Goal: Task Accomplishment & Management: Complete application form

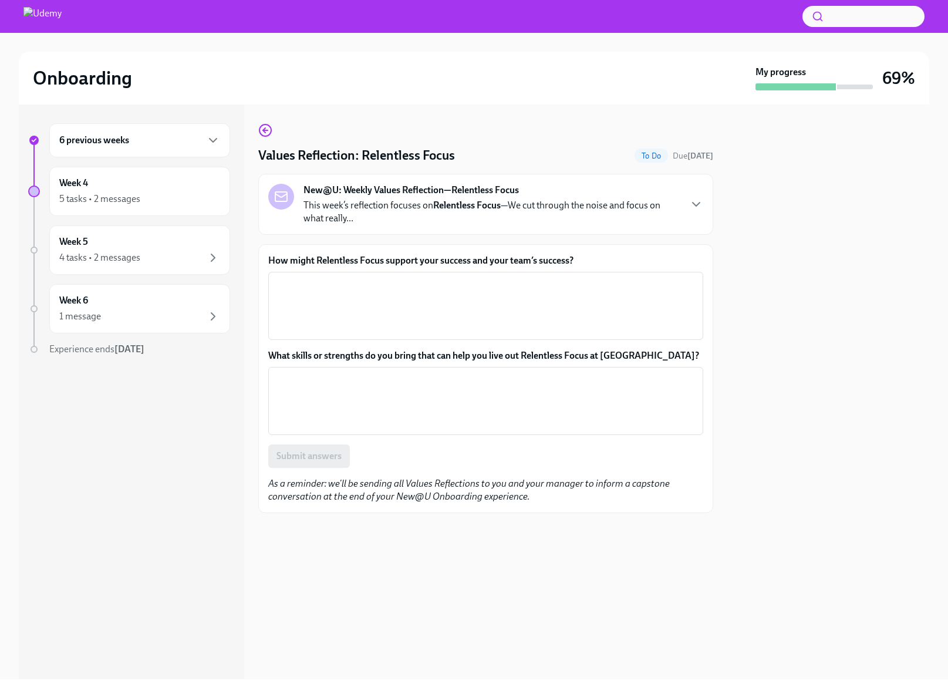
click at [389, 224] on p "This week’s reflection focuses on Relentless Focus —We cut through the noise an…" at bounding box center [491, 212] width 376 height 26
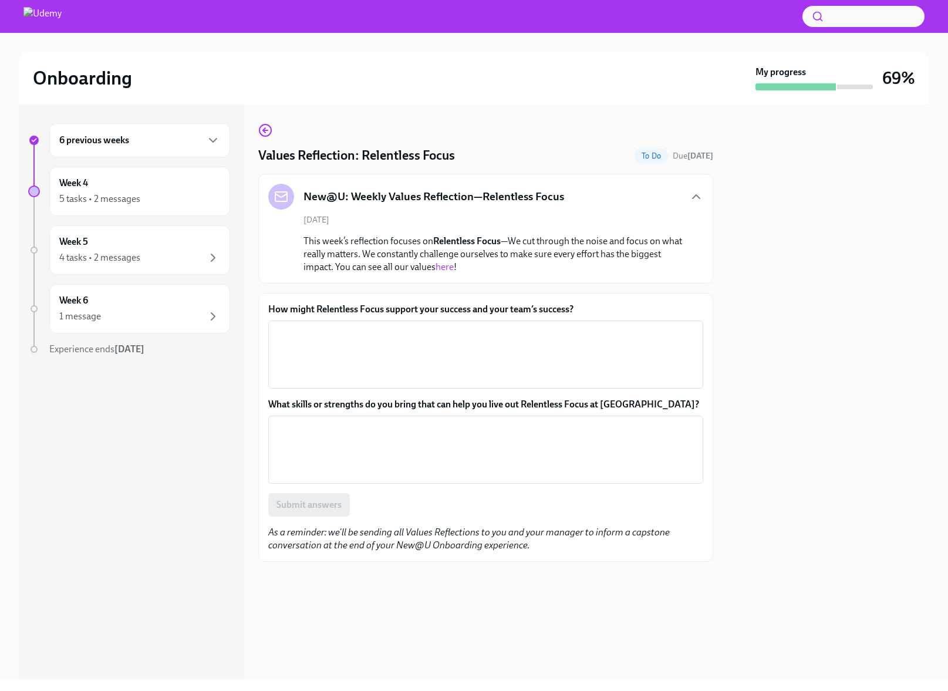
click at [303, 241] on p "This week’s reflection focuses on Relentless Focus —We cut through the noise an…" at bounding box center [493, 254] width 381 height 39
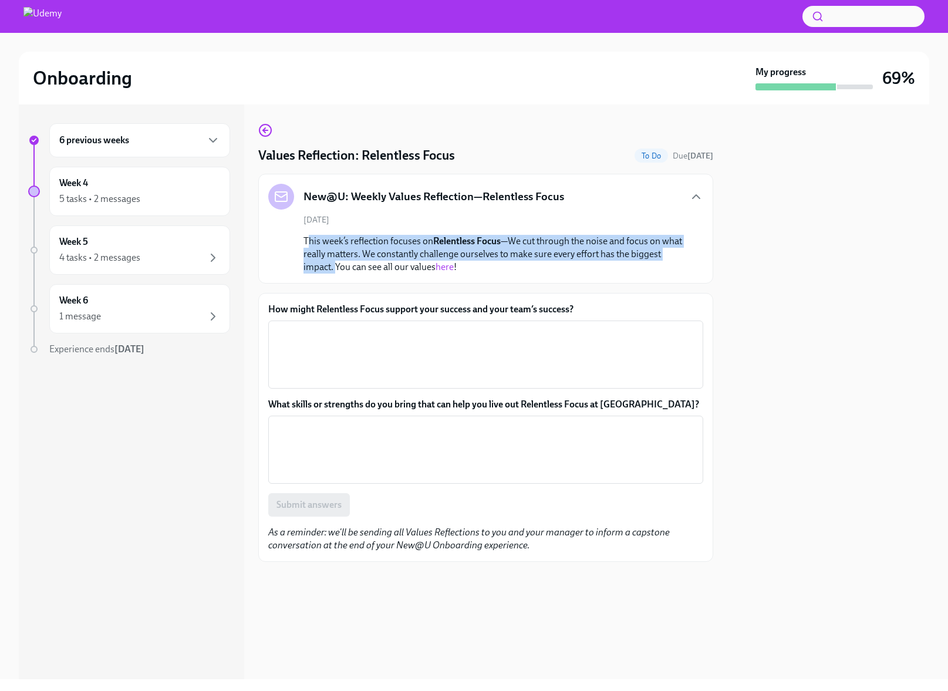
drag, startPoint x: 307, startPoint y: 238, endPoint x: 335, endPoint y: 268, distance: 40.7
click at [335, 268] on p "This week’s reflection focuses on Relentless Focus —We cut through the noise an…" at bounding box center [493, 254] width 381 height 39
drag, startPoint x: 333, startPoint y: 268, endPoint x: 292, endPoint y: 242, distance: 48.5
click at [292, 242] on div "[DATE] This week’s reflection focuses on Relentless Focus —We cut through the n…" at bounding box center [485, 243] width 435 height 59
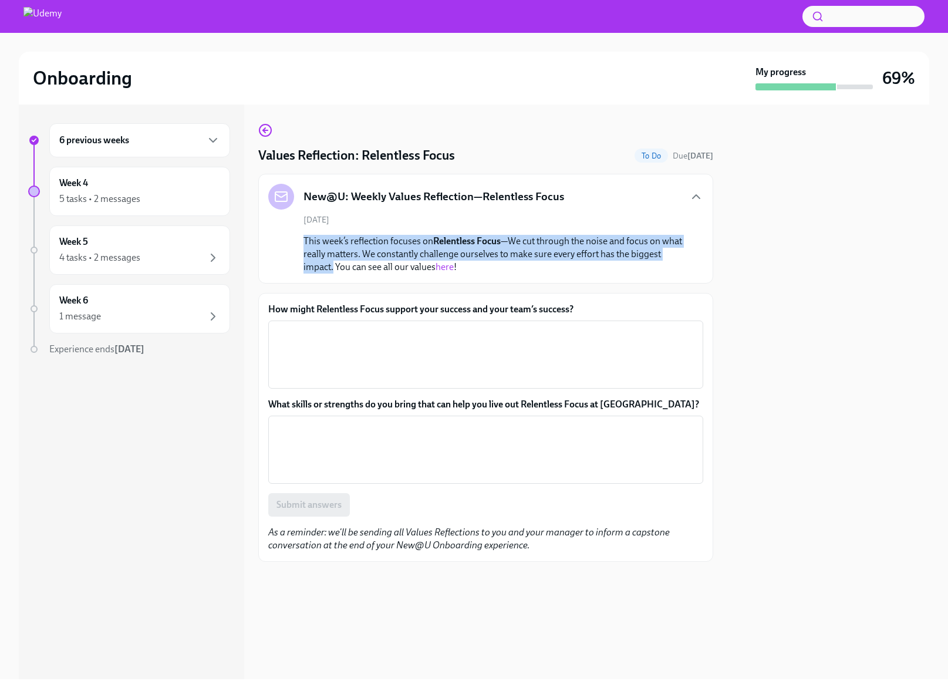
copy p "This week’s reflection focuses on Relentless Focus —We cut through the noise an…"
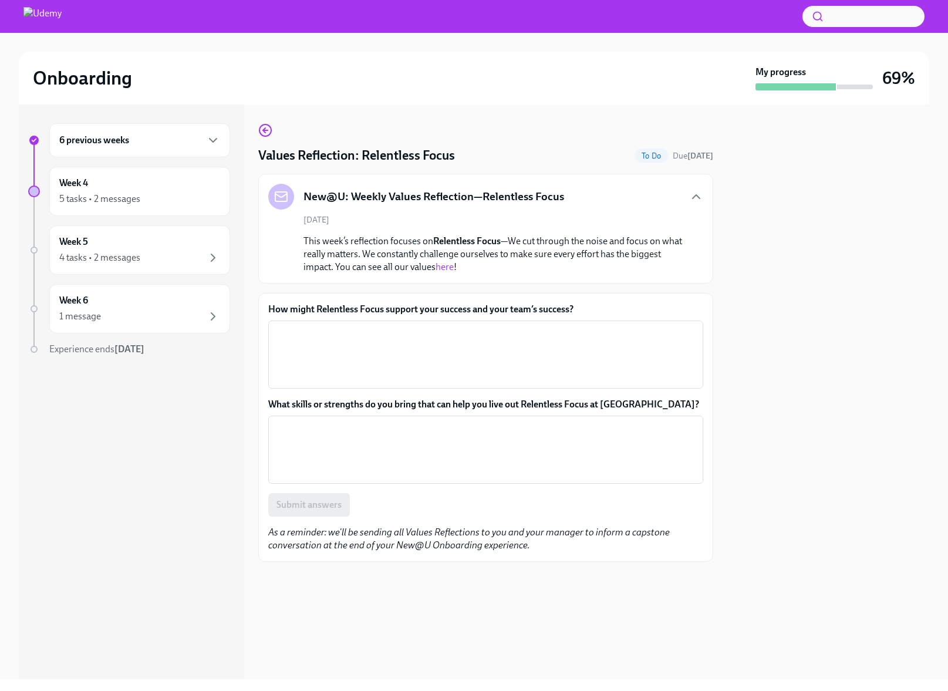
click at [403, 305] on label "How might Relentless Focus support your success and your team’s success?" at bounding box center [485, 309] width 435 height 13
click at [403, 326] on textarea "How might Relentless Focus support your success and your team’s success?" at bounding box center [485, 354] width 421 height 56
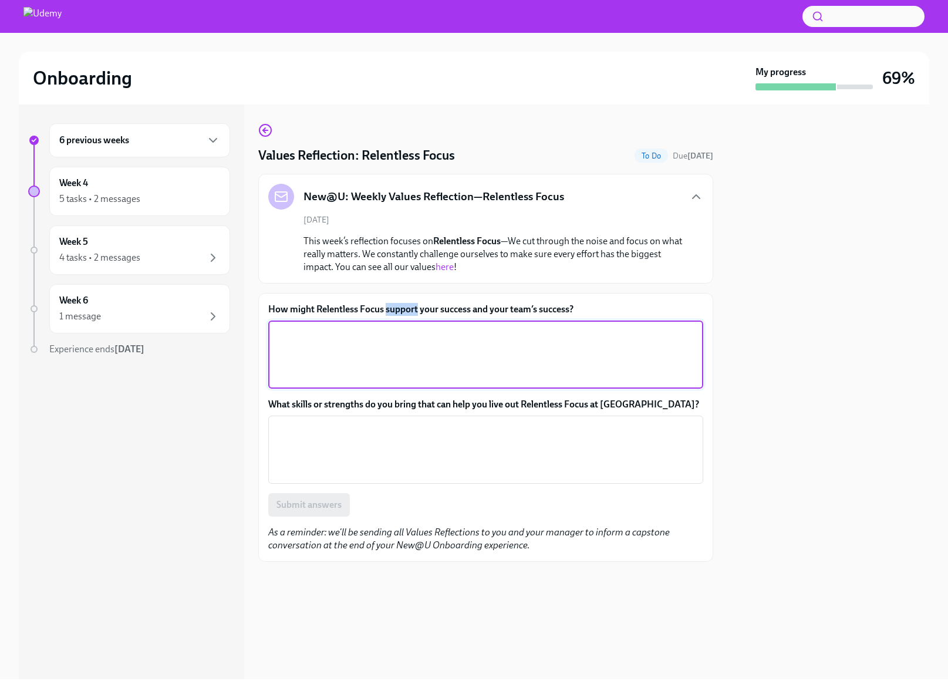
click at [403, 305] on label "How might Relentless Focus support your success and your team’s success?" at bounding box center [485, 309] width 435 height 13
click at [403, 326] on textarea "How might Relentless Focus support your success and your team’s success?" at bounding box center [485, 354] width 421 height 56
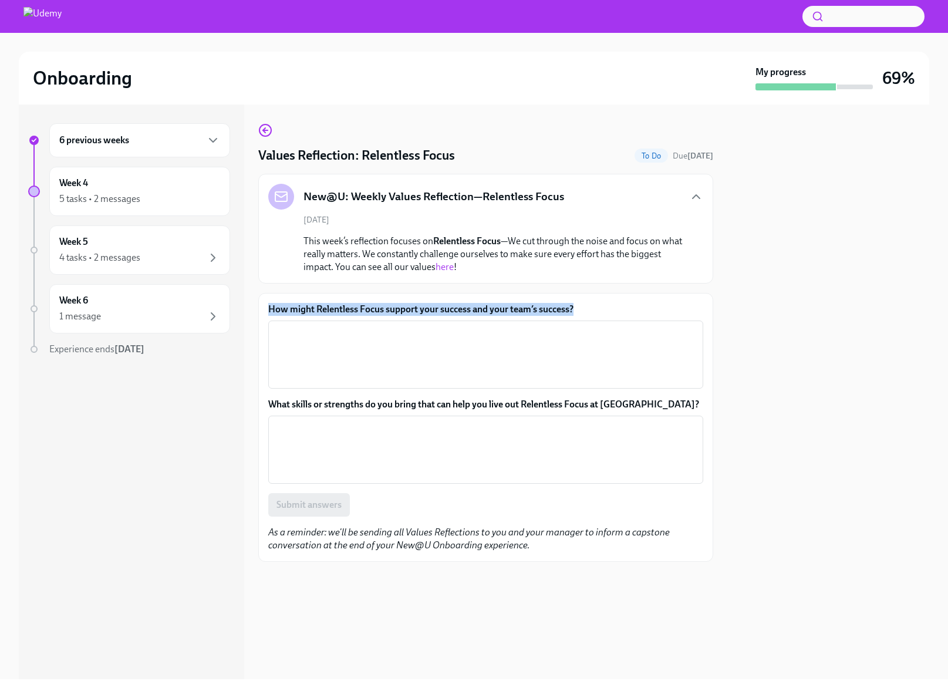
click at [403, 305] on label "How might Relentless Focus support your success and your team’s success?" at bounding box center [485, 309] width 435 height 13
click at [403, 326] on textarea "How might Relentless Focus support your success and your team’s success?" at bounding box center [485, 354] width 421 height 56
copy label "How might Relentless Focus support your success and your team’s success?"
click at [468, 399] on label "What skills or strengths do you bring that can help you live out Relentless Foc…" at bounding box center [485, 404] width 435 height 13
click at [468, 421] on textarea "What skills or strengths do you bring that can help you live out Relentless Foc…" at bounding box center [485, 449] width 421 height 56
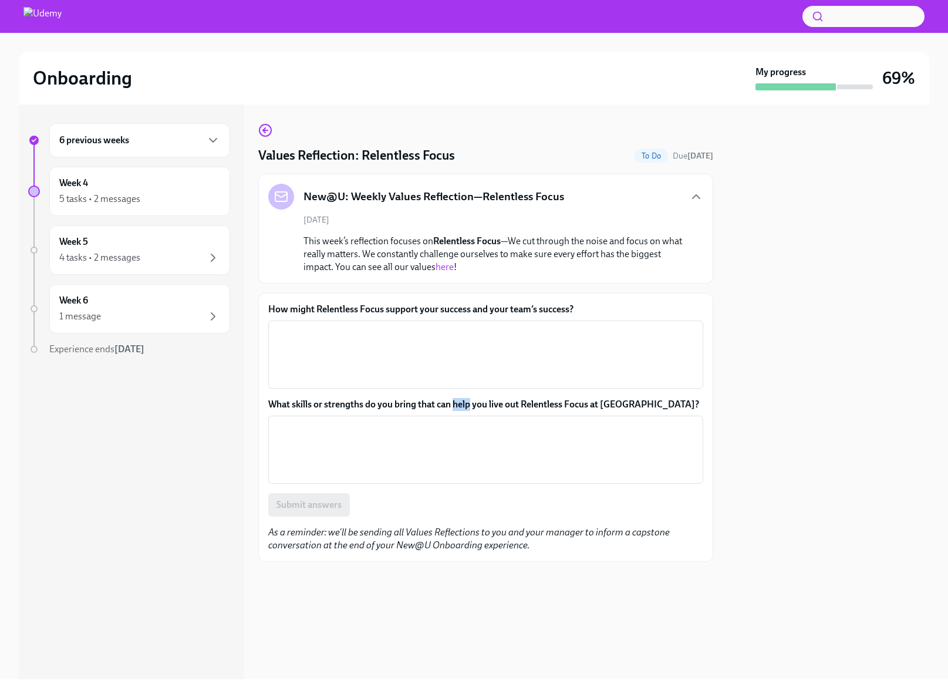
click at [468, 399] on label "What skills or strengths do you bring that can help you live out Relentless Foc…" at bounding box center [485, 404] width 435 height 13
click at [468, 421] on textarea "What skills or strengths do you bring that can help you live out Relentless Foc…" at bounding box center [485, 449] width 421 height 56
click at [468, 399] on label "What skills or strengths do you bring that can help you live out Relentless Foc…" at bounding box center [485, 404] width 435 height 13
click at [468, 421] on textarea "What skills or strengths do you bring that can help you live out Relentless Foc…" at bounding box center [485, 449] width 421 height 56
copy label "What skills or strengths do you bring that can help you live out Relentless Foc…"
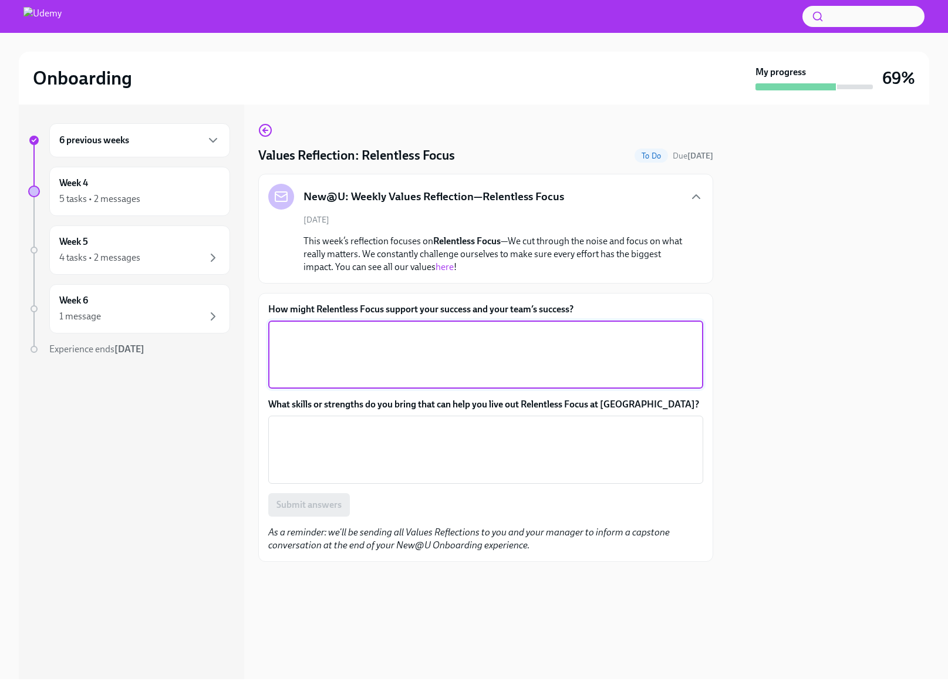
click at [298, 340] on textarea "How might Relentless Focus support your success and your team’s success?" at bounding box center [485, 354] width 421 height 56
paste textarea "As a Professional Services Operations Manager, I'm the hub connecting sales han…"
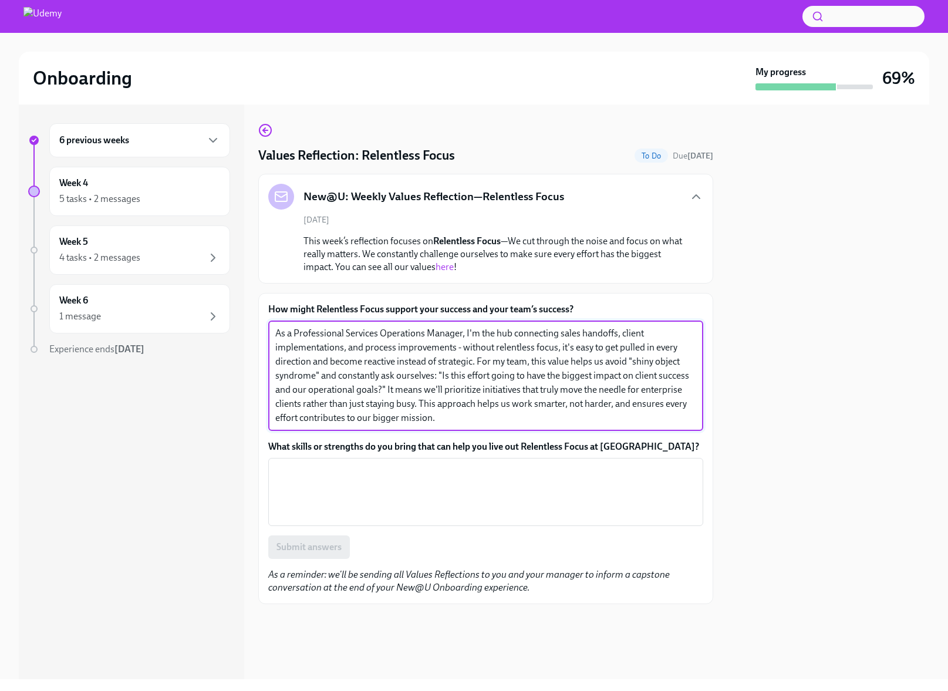
type textarea "As a Professional Services Operations Manager, I'm the hub connecting sales han…"
click at [355, 472] on textarea "What skills or strengths do you bring that can help you live out Relentless Foc…" at bounding box center [485, 492] width 421 height 56
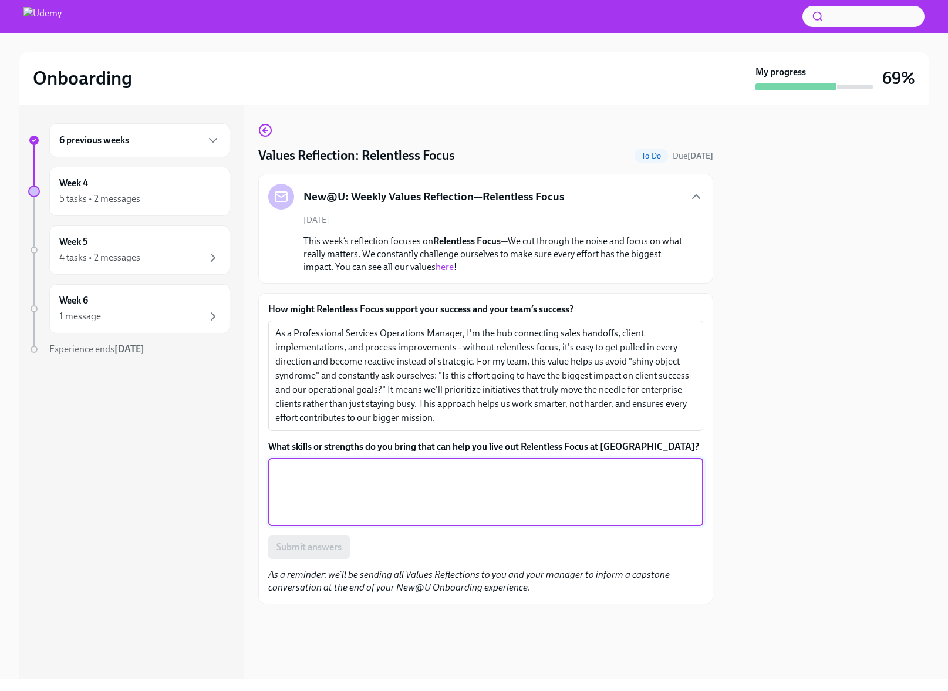
click at [355, 472] on textarea "What skills or strengths do you bring that can help you live out Relentless Foc…" at bounding box center [485, 492] width 421 height 56
paste textarea "I bring strong data-driven prioritization skills - I love diving into metrics t…"
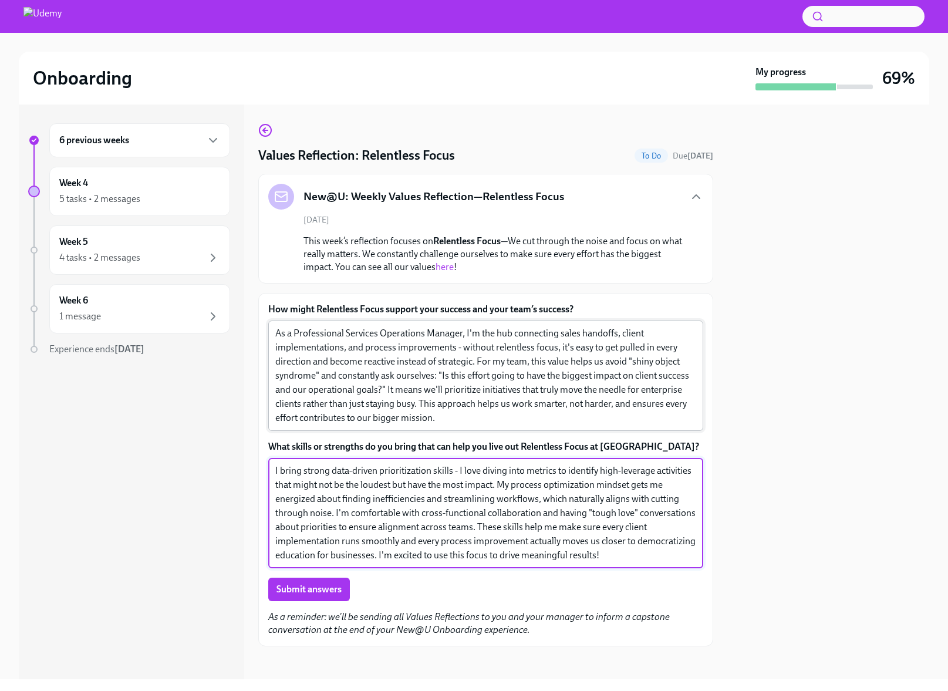
type textarea "I bring strong data-driven prioritization skills - I love diving into metrics t…"
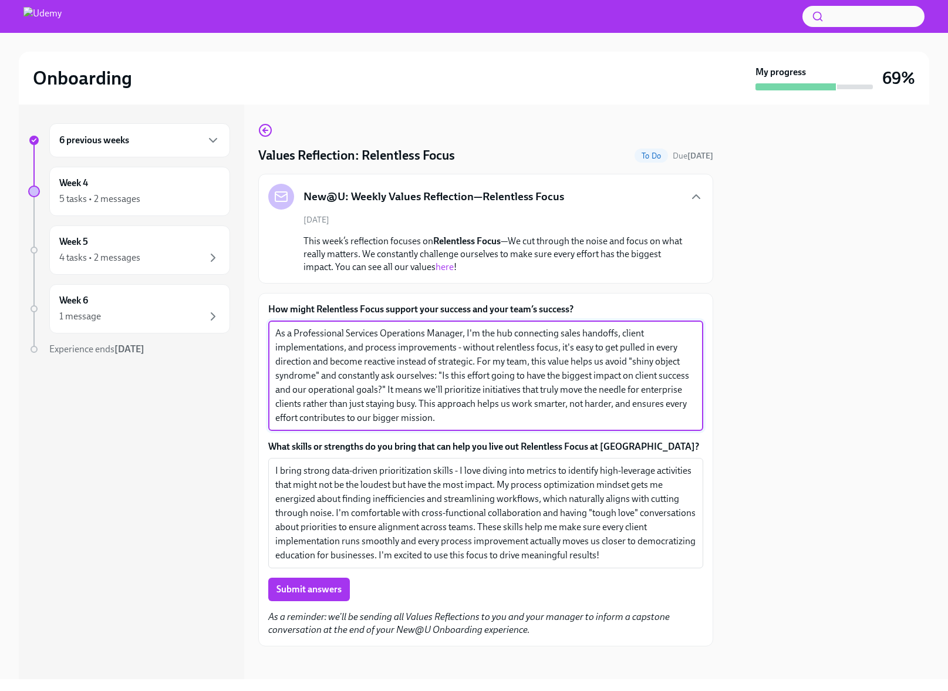
drag, startPoint x: 288, startPoint y: 333, endPoint x: 556, endPoint y: 332, distance: 268.2
click at [556, 332] on textarea "As a Professional Services Operations Manager, I'm the hub connecting sales han…" at bounding box center [485, 375] width 421 height 99
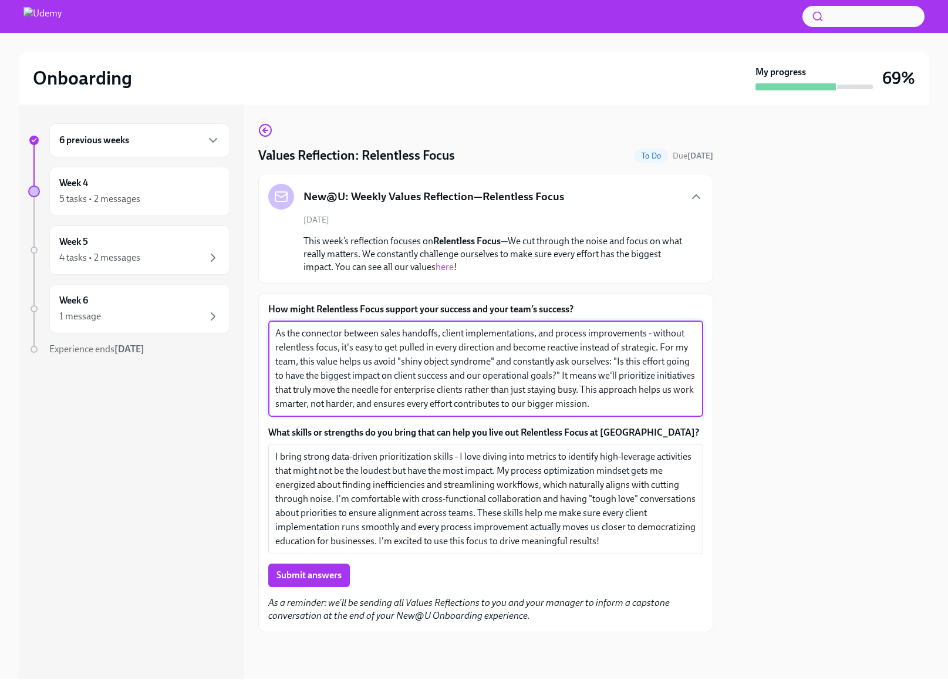
drag, startPoint x: 382, startPoint y: 332, endPoint x: 654, endPoint y: 330, distance: 272.3
click at [654, 330] on textarea "As the connector between sales handoffs, client implementations, and process im…" at bounding box center [485, 368] width 421 height 85
drag, startPoint x: 491, startPoint y: 361, endPoint x: 620, endPoint y: 346, distance: 130.0
click at [620, 346] on textarea "As the connector between teams, processes and systems, without relentless focus…" at bounding box center [485, 368] width 421 height 85
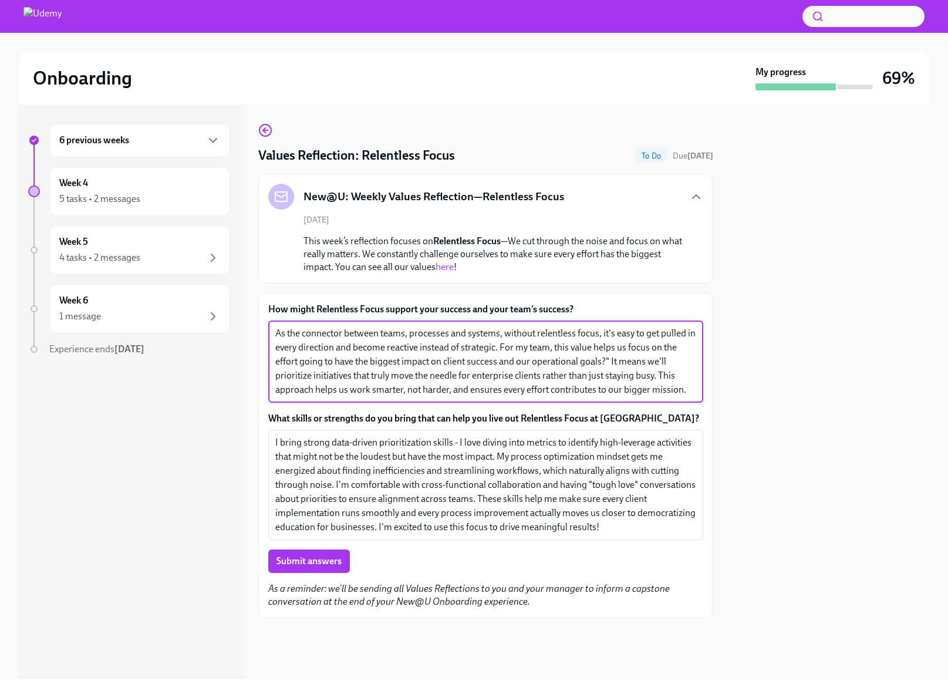
click at [296, 361] on textarea "As the connector between teams, processes and systems, without relentless focus…" at bounding box center [485, 361] width 421 height 70
click at [671, 347] on textarea "As the connector between teams, processes and systems, without relentless focus…" at bounding box center [485, 361] width 421 height 70
click at [276, 361] on textarea "As the connector between teams, processes and systems, without relentless focus…" at bounding box center [485, 361] width 421 height 70
click at [618, 361] on textarea "As the connector between teams, processes and systems, without relentless focus…" at bounding box center [485, 361] width 421 height 70
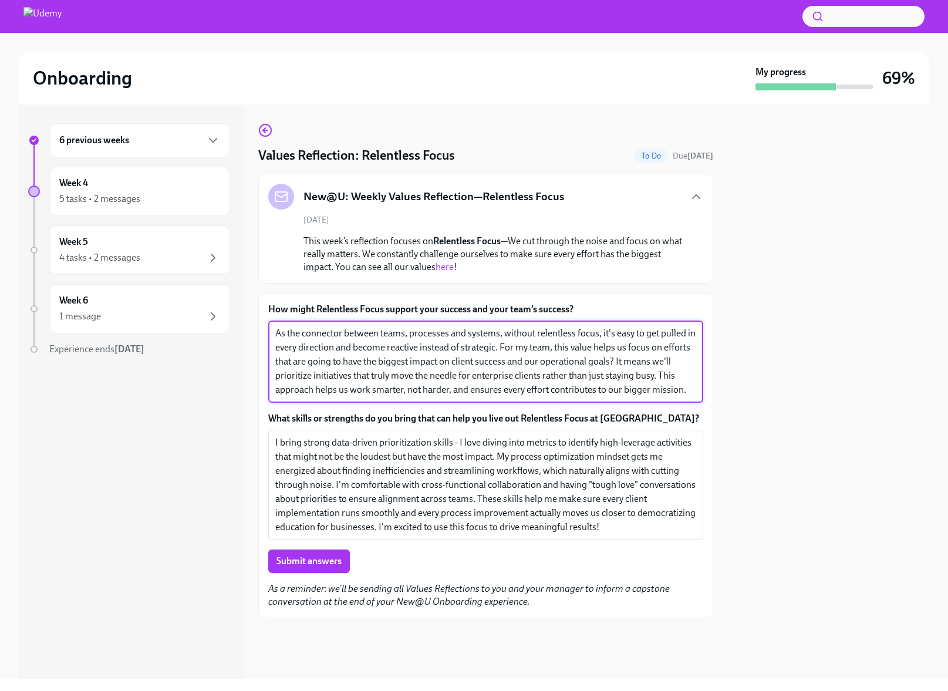
click at [540, 383] on textarea "As the connector between teams, processes and systems, without relentless focus…" at bounding box center [485, 361] width 421 height 70
click at [483, 375] on textarea "As the connector between teams, processes and systems, without relentless focus…" at bounding box center [485, 361] width 421 height 70
drag, startPoint x: 500, startPoint y: 373, endPoint x: 413, endPoint y: 391, distance: 88.6
click at [413, 391] on textarea "As the connector between teams, processes and systems, without relentless focus…" at bounding box center [485, 361] width 421 height 70
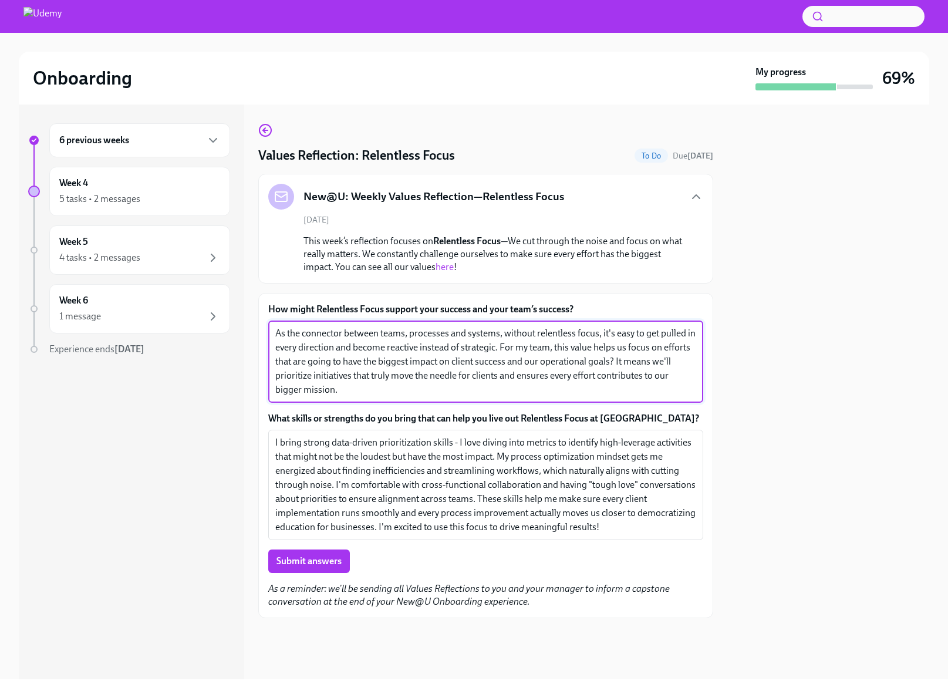
click at [396, 394] on textarea "As the connector between teams, processes and systems, without relentless focus…" at bounding box center [485, 361] width 421 height 70
type textarea "As the connector between teams, processes and systems, without relentless focus…"
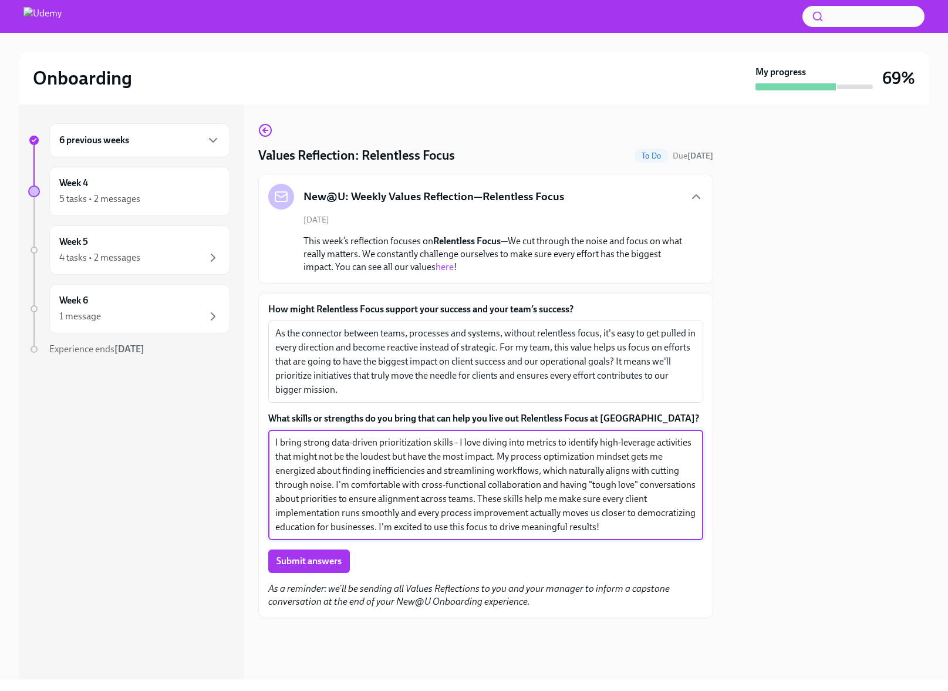
click at [413, 480] on textarea "I bring strong data-driven prioritization skills - I love diving into metrics t…" at bounding box center [485, 485] width 421 height 99
drag, startPoint x: 452, startPoint y: 442, endPoint x: 557, endPoint y: 439, distance: 105.1
click at [557, 439] on textarea "I bring strong data-driven prioritization skills - I love diving into metrics t…" at bounding box center [485, 485] width 421 height 99
click at [593, 477] on textarea "I bring strong data-driven prioritization skills - I love diving into metrics t…" at bounding box center [485, 485] width 421 height 99
drag, startPoint x: 450, startPoint y: 442, endPoint x: 504, endPoint y: 455, distance: 55.5
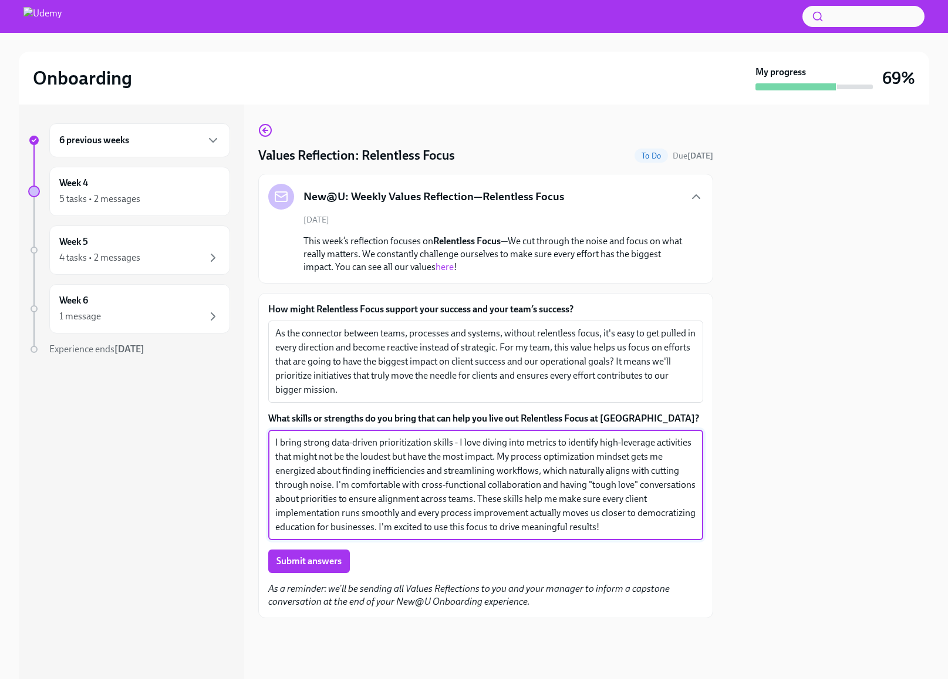
click at [504, 455] on textarea "I bring strong data-driven prioritization skills - I love diving into metrics t…" at bounding box center [485, 485] width 421 height 99
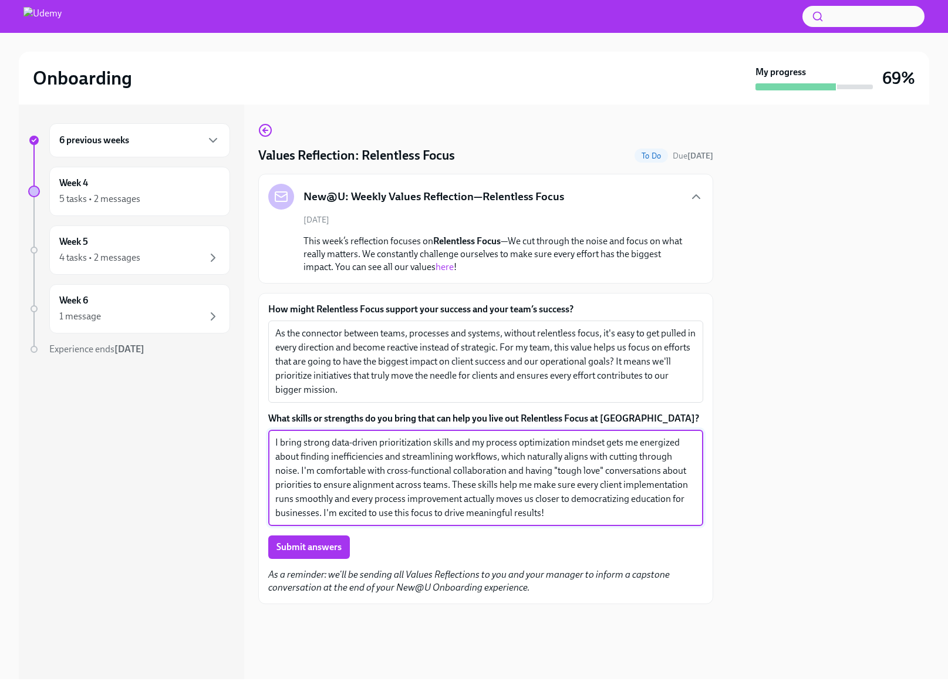
click at [568, 513] on textarea "I bring strong data-driven prioritization skills and my process optimization mi…" at bounding box center [485, 478] width 421 height 85
click at [308, 469] on textarea "I bring strong data-driven prioritization skills and my process optimization mi…" at bounding box center [485, 478] width 421 height 85
drag, startPoint x: 363, startPoint y: 470, endPoint x: 292, endPoint y: 470, distance: 70.4
click at [292, 470] on textarea "I bring strong data-driven prioritization skills and my process optimization mi…" at bounding box center [485, 478] width 421 height 85
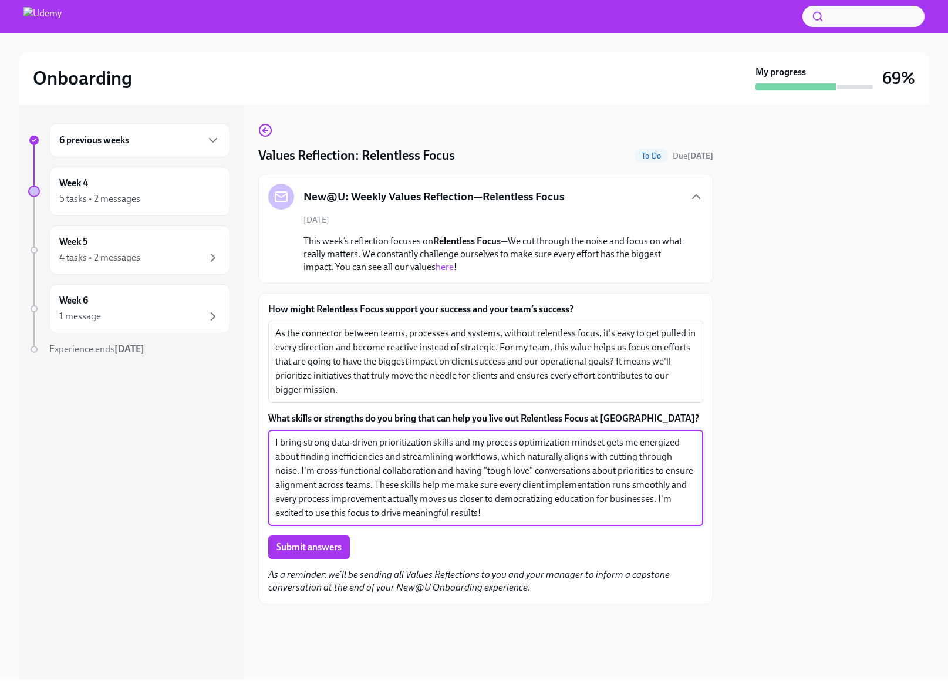
click at [355, 470] on textarea "I bring strong data-driven prioritization skills and my process optimization mi…" at bounding box center [485, 478] width 421 height 85
drag, startPoint x: 288, startPoint y: 471, endPoint x: 268, endPoint y: 471, distance: 19.4
click at [268, 471] on div "I bring strong data-driven prioritization skills and my process optimization mi…" at bounding box center [485, 478] width 435 height 96
drag, startPoint x: 492, startPoint y: 469, endPoint x: 539, endPoint y: 468, distance: 47.6
click at [539, 468] on textarea "I bring strong data-driven prioritization skills and my process optimization mi…" at bounding box center [485, 478] width 421 height 85
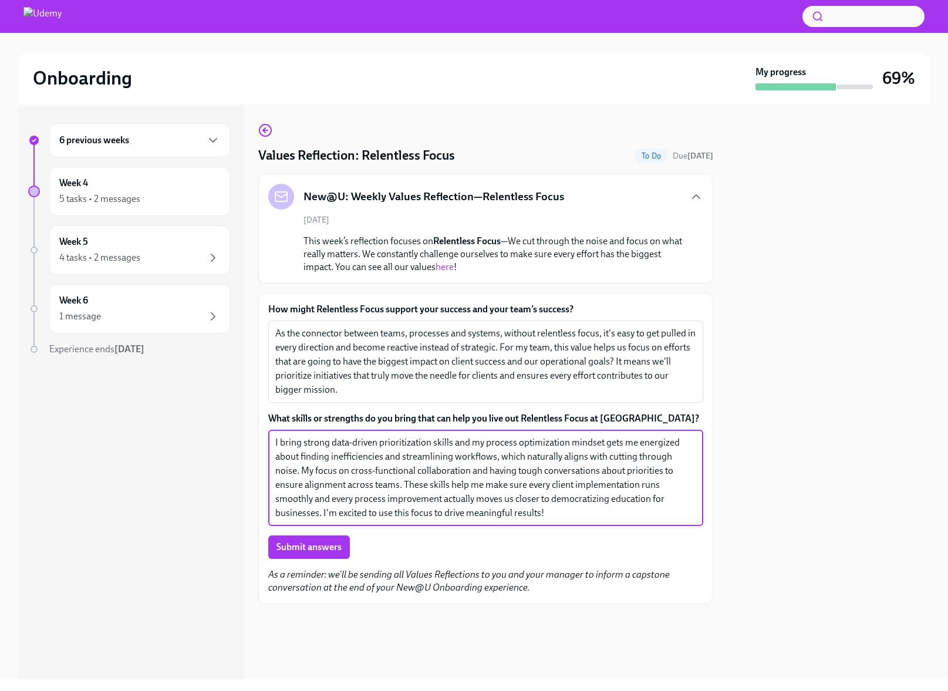
click at [548, 511] on textarea "I bring strong data-driven prioritization skills and my process optimization mi…" at bounding box center [485, 478] width 421 height 85
click at [586, 472] on textarea "I bring strong data-driven prioritization skills and my process optimization mi…" at bounding box center [485, 478] width 421 height 85
click at [640, 468] on textarea "I bring strong data-driven prioritization skills and my process optimization mi…" at bounding box center [485, 478] width 421 height 85
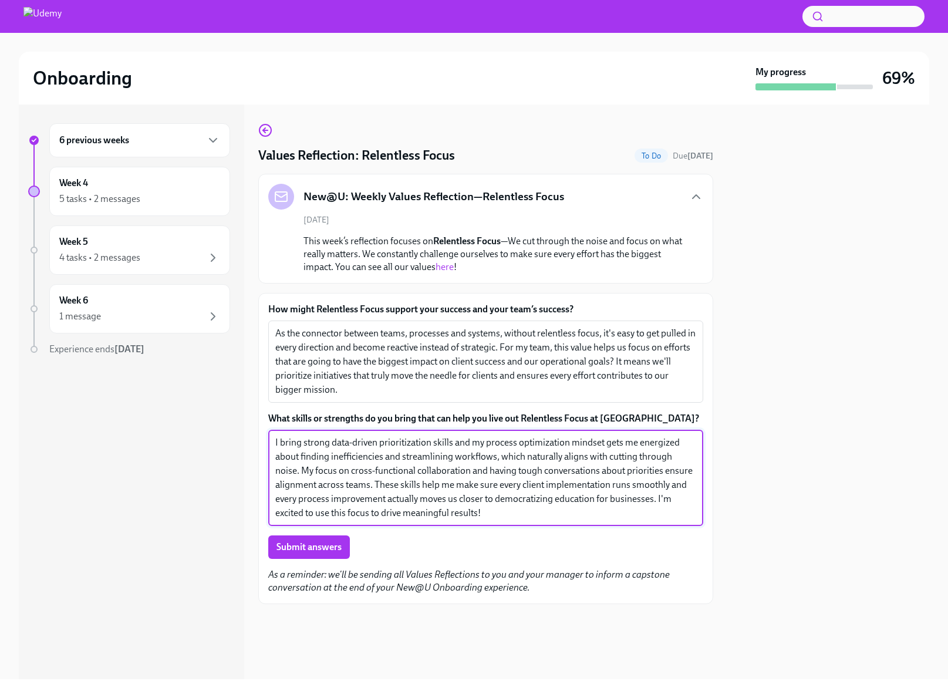
click at [664, 470] on textarea "I bring strong data-driven prioritization skills and my process optimization mi…" at bounding box center [485, 478] width 421 height 85
drag, startPoint x: 371, startPoint y: 485, endPoint x: 423, endPoint y: 481, distance: 52.4
click at [423, 482] on textarea "I bring strong data-driven prioritization skills and my process optimization mi…" at bounding box center [485, 478] width 421 height 85
drag, startPoint x: 491, startPoint y: 515, endPoint x: 370, endPoint y: 485, distance: 125.1
click at [370, 485] on textarea "I bring strong data-driven prioritization skills and my process optimization mi…" at bounding box center [485, 478] width 421 height 85
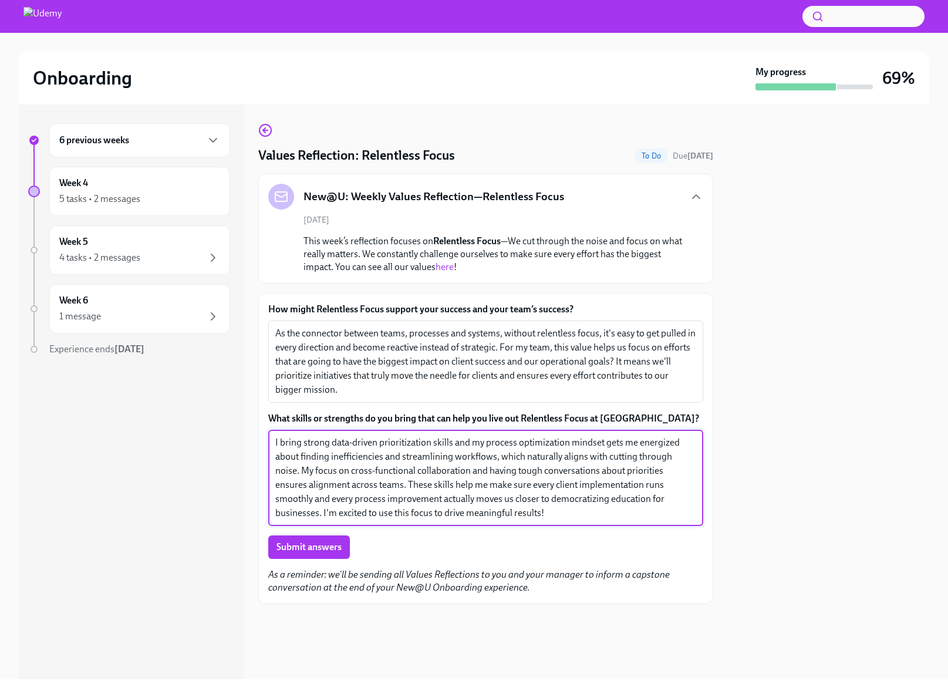
click at [516, 520] on div "I bring strong data-driven prioritization skills and my process optimization mi…" at bounding box center [485, 478] width 435 height 96
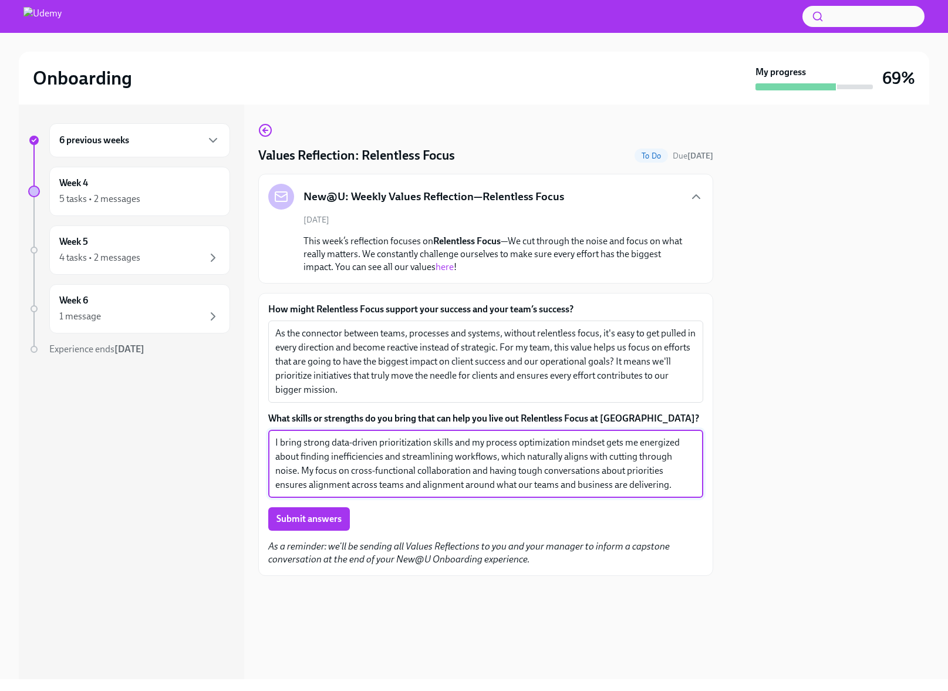
click at [543, 485] on textarea "I bring strong data-driven prioritization skills and my process optimization mi…" at bounding box center [485, 464] width 421 height 56
click at [600, 487] on textarea "I bring strong data-driven prioritization skills and my process optimization mi…" at bounding box center [485, 464] width 421 height 56
type textarea "I bring strong data-driven prioritization skills and my process optimization mi…"
click at [399, 421] on label "What skills or strengths do you bring that can help you live out Relentless Foc…" at bounding box center [485, 418] width 435 height 13
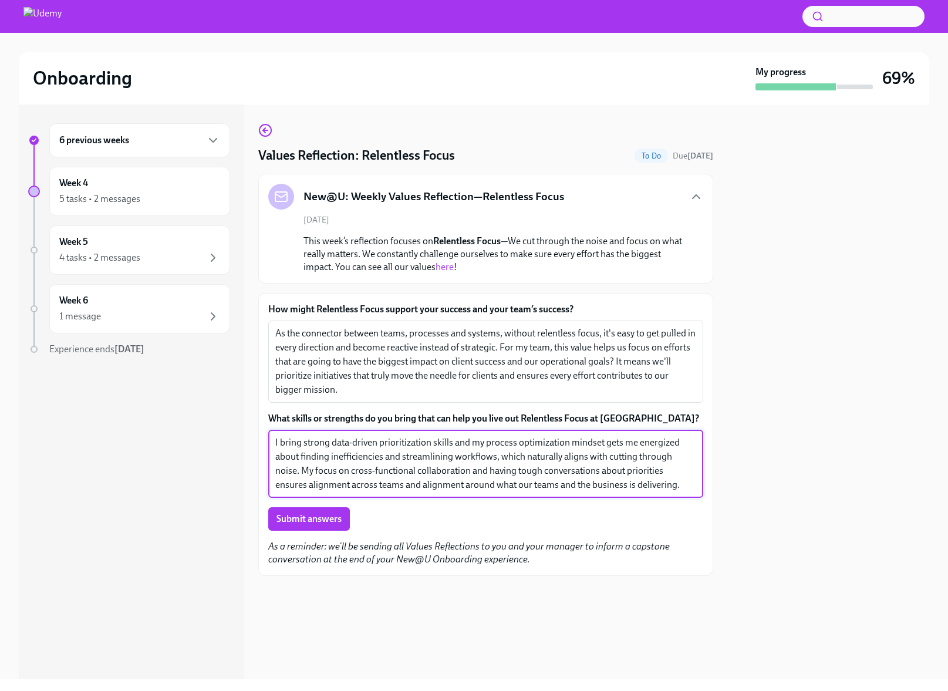
click at [399, 436] on textarea "I bring strong data-driven prioritization skills and my process optimization mi…" at bounding box center [485, 464] width 421 height 56
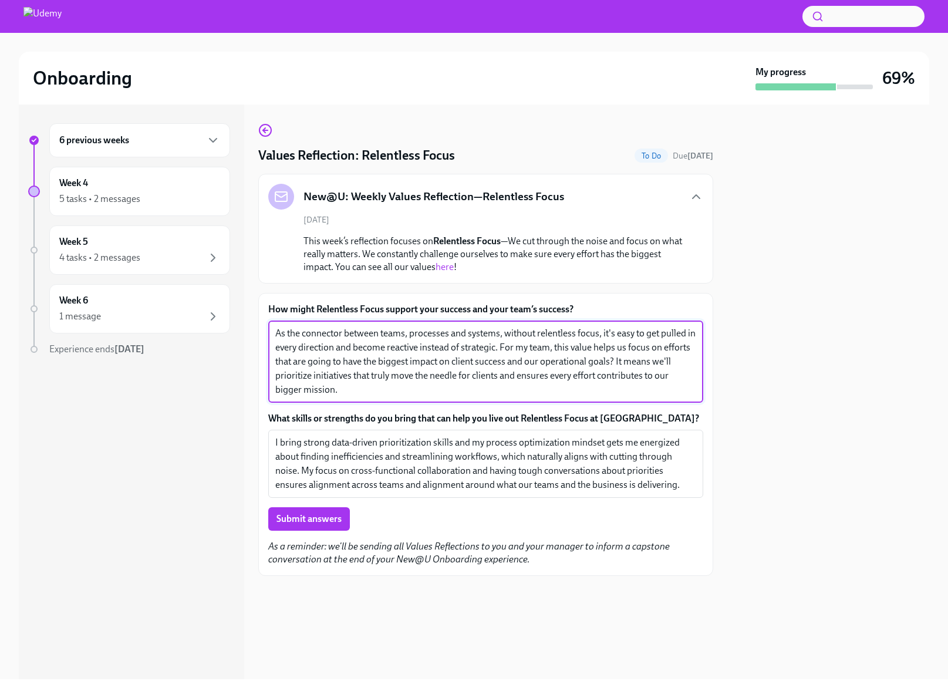
click at [366, 384] on textarea "As the connector between teams, processes and systems, without relentless focus…" at bounding box center [485, 361] width 421 height 70
click at [516, 350] on textarea "As the connector between teams, processes and systems, without relentless focus…" at bounding box center [485, 361] width 421 height 70
click at [508, 375] on textarea "As the connector between teams, processes and systems, without relentless focus…" at bounding box center [485, 361] width 421 height 70
click at [378, 396] on textarea "As the connector between teams, processes and systems, without relentless focus…" at bounding box center [485, 361] width 421 height 70
click at [642, 357] on textarea "As the connector between teams, processes and systems, without relentless focus…" at bounding box center [485, 361] width 421 height 70
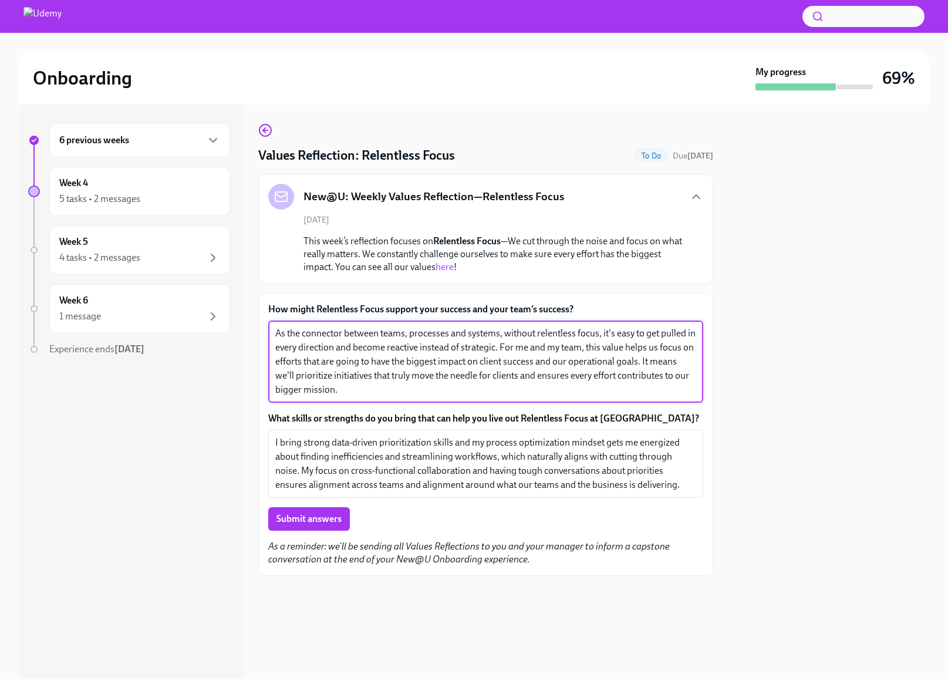
click at [439, 393] on textarea "As the connector between teams, processes and systems, without relentless focus…" at bounding box center [485, 361] width 421 height 70
type textarea "As the connector between teams, processes and systems, without relentless focus…"
click at [330, 441] on textarea "I bring strong data-driven prioritization skills and my process optimization mi…" at bounding box center [485, 464] width 421 height 56
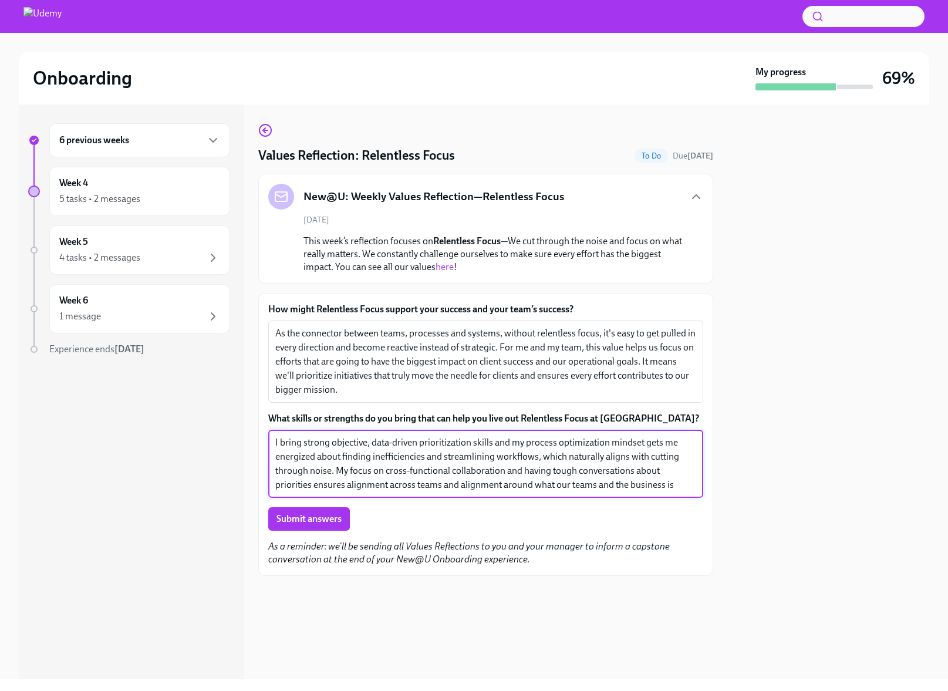
click at [432, 456] on textarea "I bring strong objective, data-driven prioritization skills and my process opti…" at bounding box center [485, 464] width 421 height 56
click at [431, 475] on textarea "I bring strong objective, data-driven prioritization skills and my process opti…" at bounding box center [485, 464] width 421 height 56
type textarea "I bring strong objective, data-driven prioritization skills and my process opti…"
click at [421, 512] on div "Submit answers" at bounding box center [485, 518] width 435 height 23
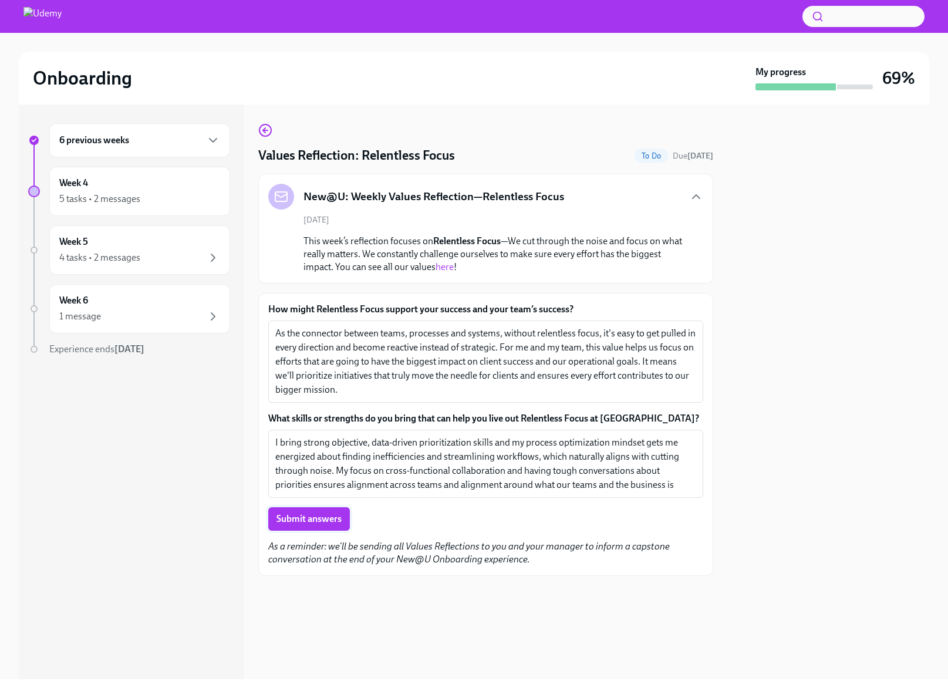
click at [310, 523] on span "Submit answers" at bounding box center [308, 519] width 65 height 12
click at [106, 200] on div "5 tasks • 2 messages" at bounding box center [99, 199] width 81 height 13
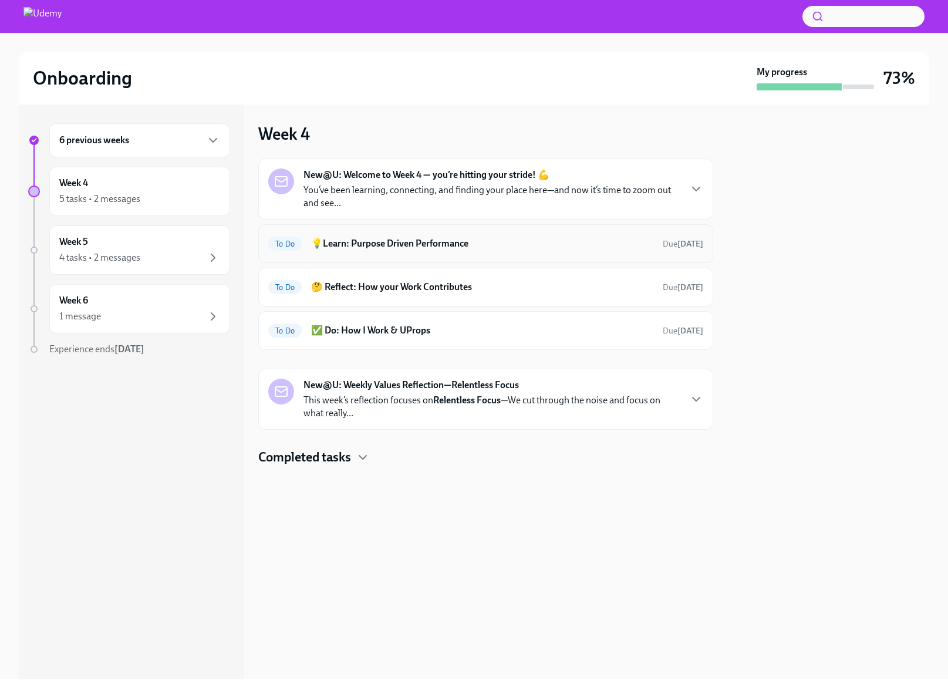
click at [364, 244] on h6 "💡Learn: Purpose Driven Performance" at bounding box center [482, 243] width 342 height 13
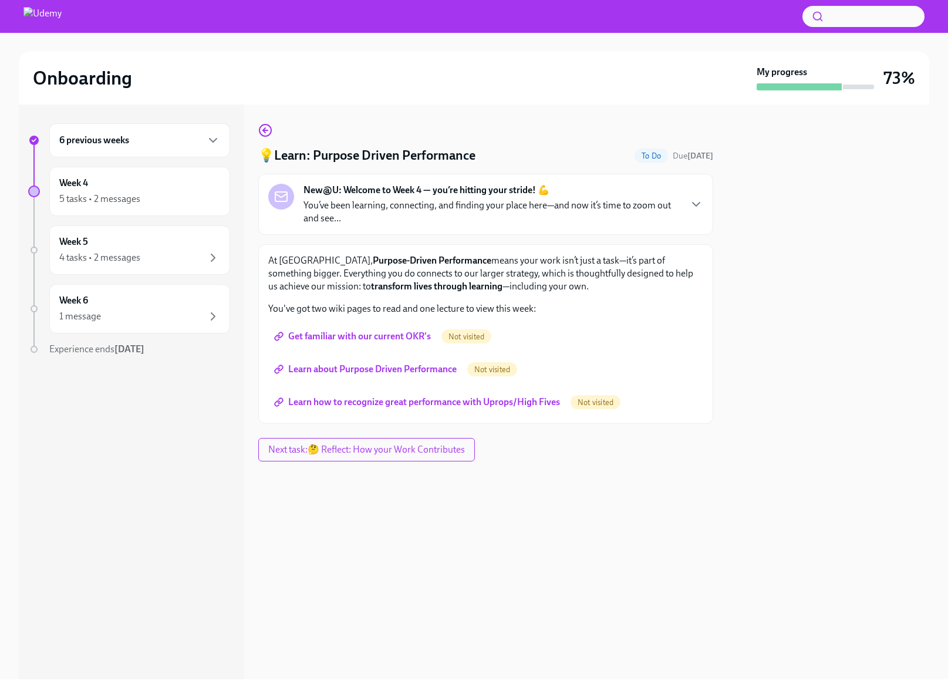
click at [376, 336] on span "Get familiar with our current OKR's" at bounding box center [353, 336] width 154 height 12
click at [379, 367] on span "Learn about Purpose Driven Performance" at bounding box center [366, 369] width 180 height 12
click at [390, 404] on span "Learn how to recognize great performance with Uprops/High Fives" at bounding box center [417, 402] width 283 height 12
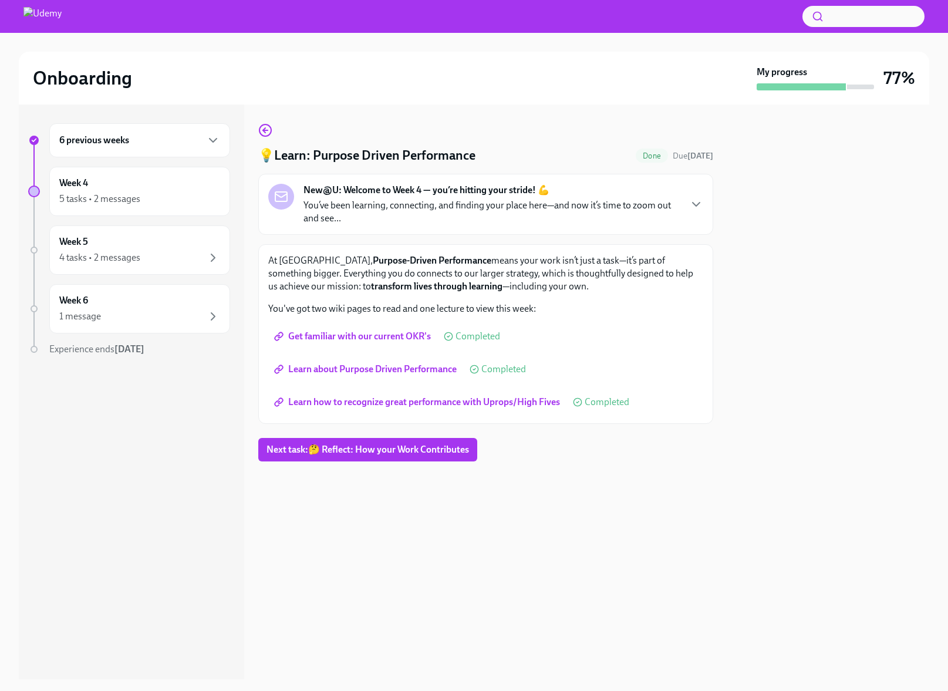
click at [302, 451] on span "Next task : 🤔 Reflect: How your Work Contributes" at bounding box center [367, 450] width 202 height 12
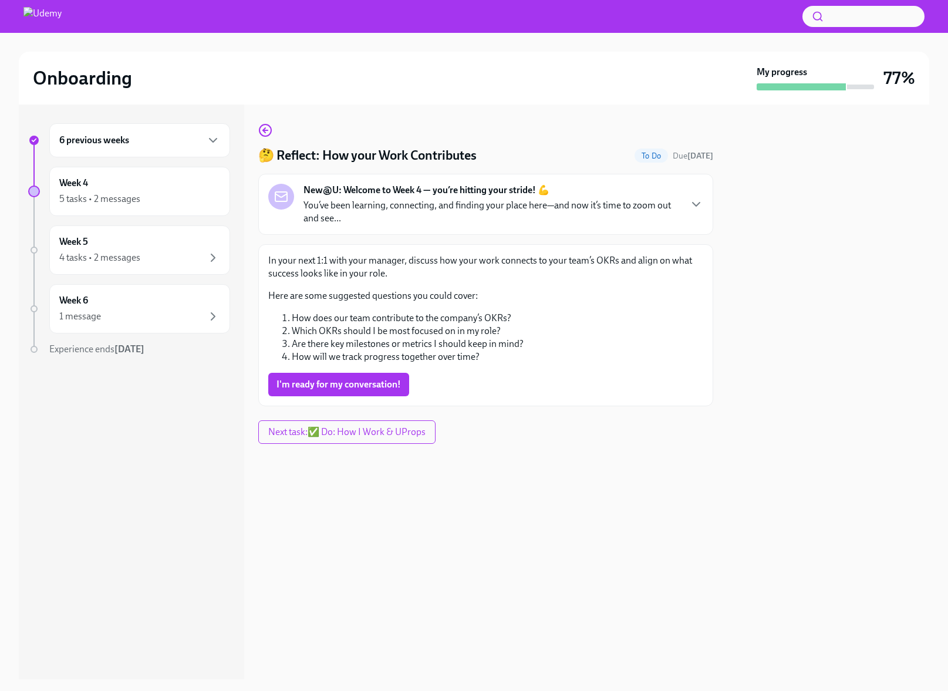
click at [485, 356] on li "How will we track progress together over time?" at bounding box center [497, 356] width 411 height 13
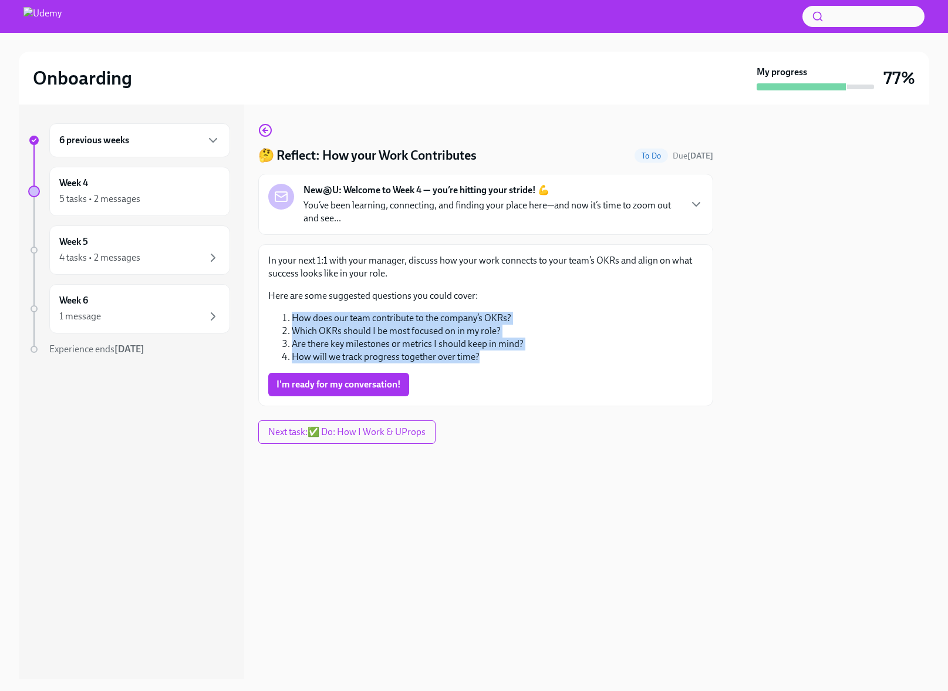
drag, startPoint x: 490, startPoint y: 356, endPoint x: 270, endPoint y: 314, distance: 224.0
click at [269, 314] on ol "How does our team contribute to the company’s OKRs? Which OKRs should I be most…" at bounding box center [485, 338] width 435 height 52
copy ol "How does our team contribute to the company’s OKRs? Which OKRs should I be most…"
click at [365, 388] on span "I'm ready for my conversation!" at bounding box center [338, 385] width 124 height 12
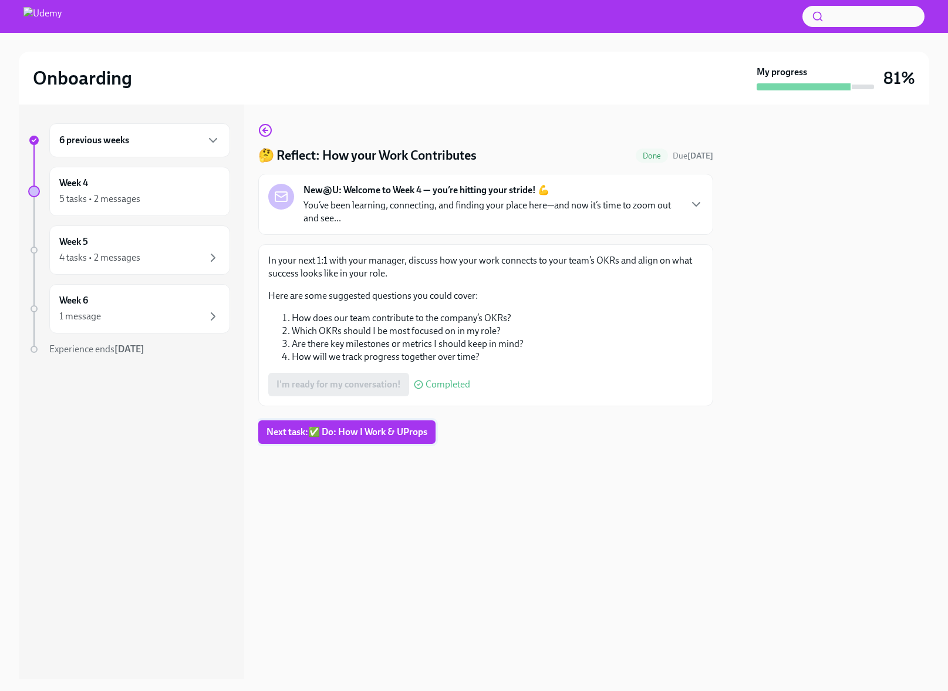
click at [288, 434] on span "Next task : ✅ Do: How I Work & UProps" at bounding box center [346, 432] width 161 height 12
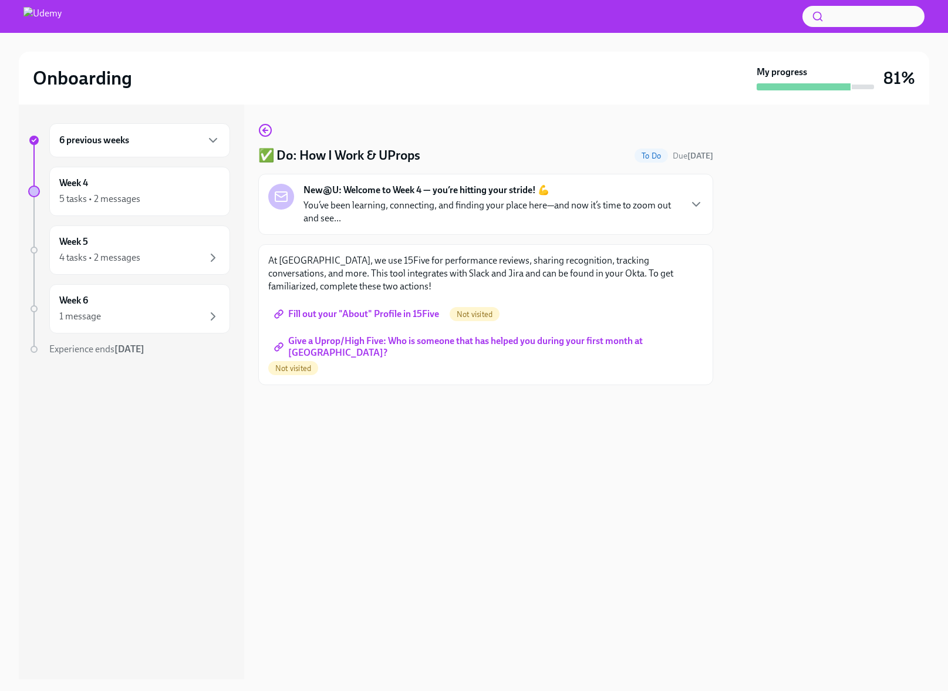
click at [337, 312] on span "Fill out your "About" Profile in 15Five" at bounding box center [357, 314] width 163 height 12
click at [332, 347] on span "Give a Uprop/High Five: Who is someone that has helped you during your first mo…" at bounding box center [485, 347] width 418 height 12
click at [387, 275] on p "At [GEOGRAPHIC_DATA], we use 15Five for performance reviews, sharing recognitio…" at bounding box center [485, 273] width 435 height 39
click at [115, 178] on div "Week 4 5 tasks • 2 messages Complete" at bounding box center [139, 191] width 161 height 29
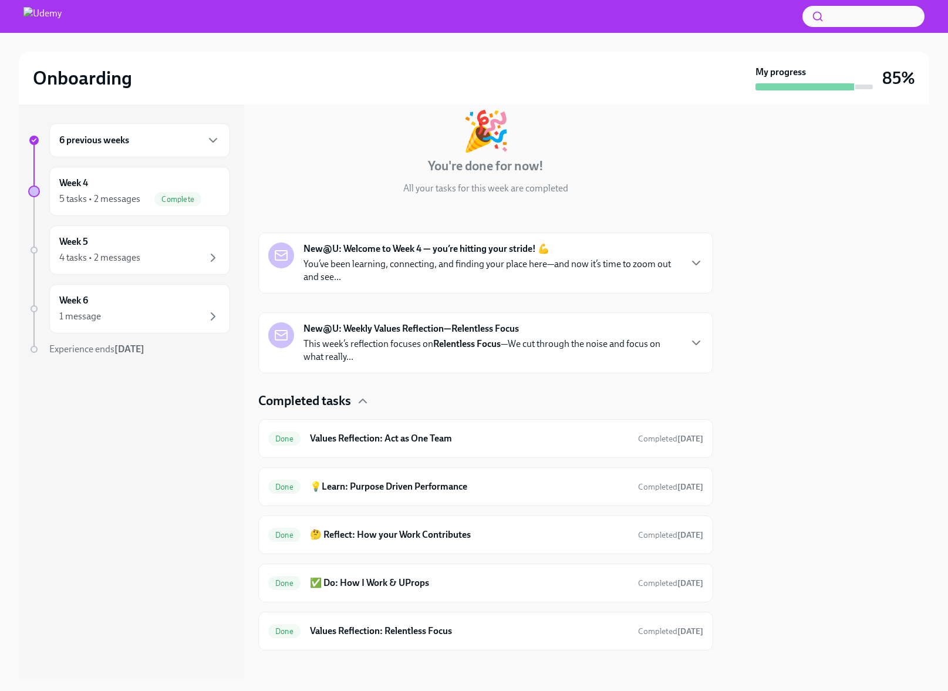
scroll to position [75, 0]
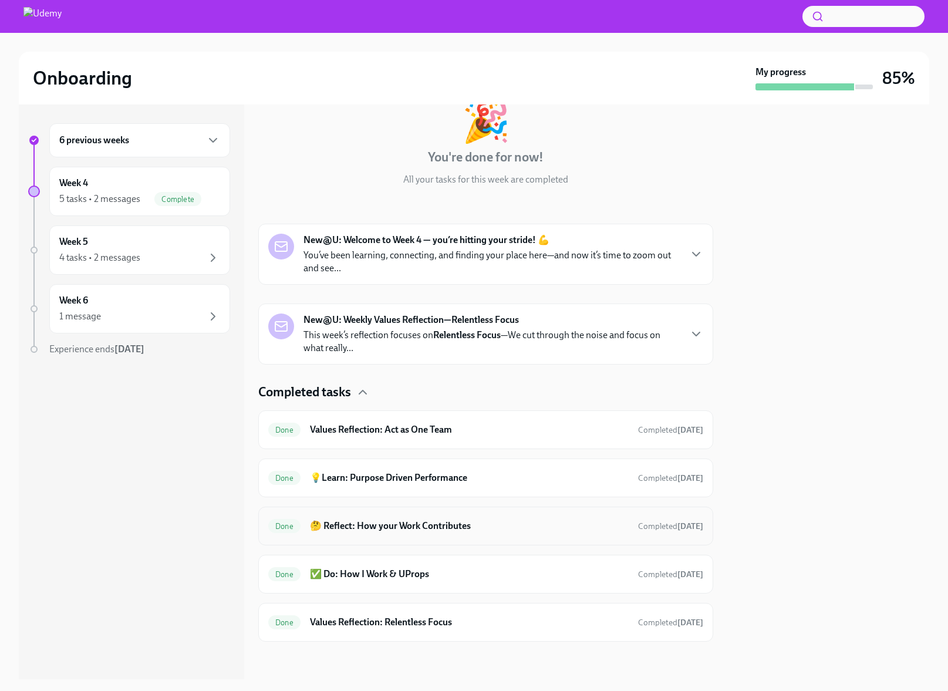
click at [458, 526] on h6 "🤔 Reflect: How your Work Contributes" at bounding box center [469, 525] width 319 height 13
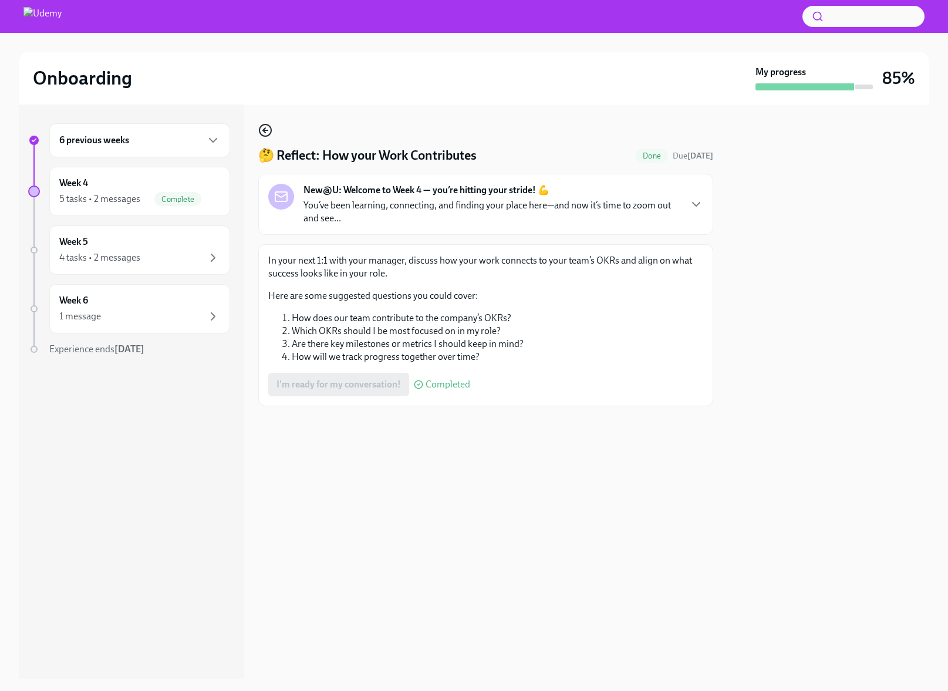
click at [268, 136] on circle "button" at bounding box center [265, 130] width 12 height 12
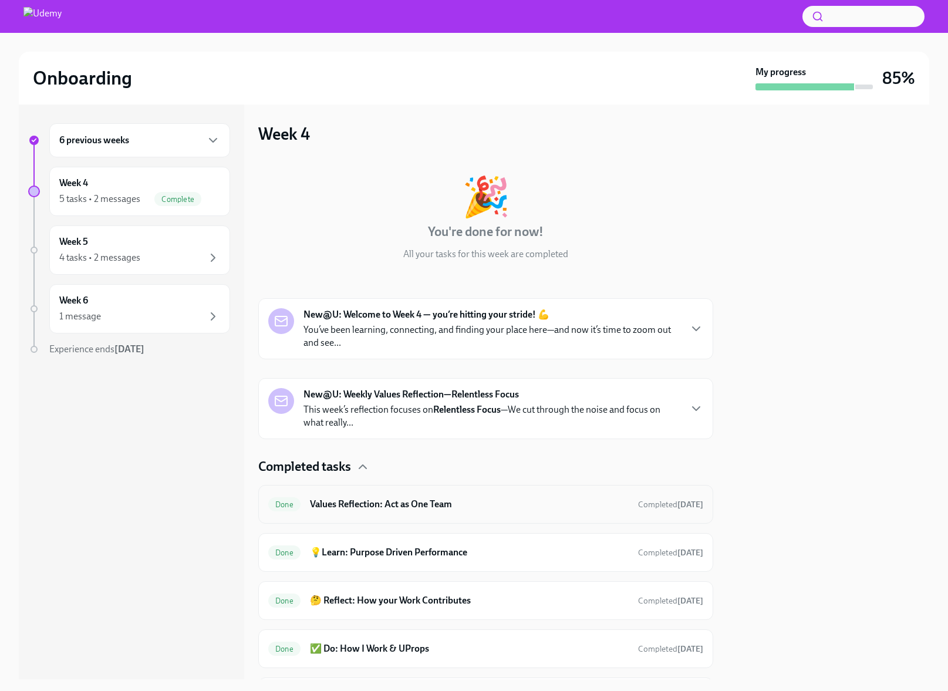
scroll to position [75, 0]
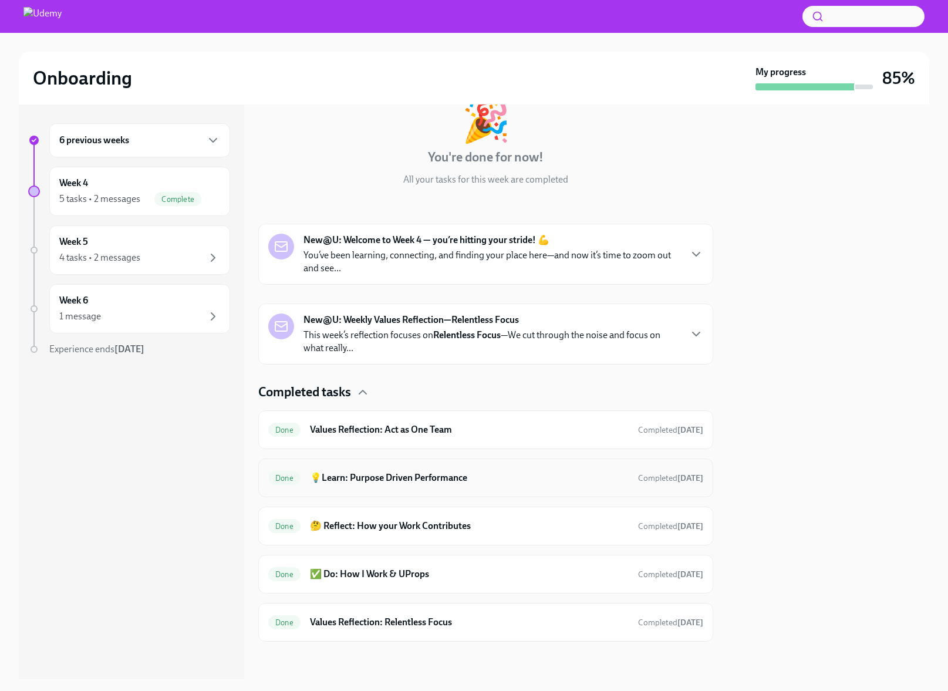
click at [423, 480] on h6 "💡Learn: Purpose Driven Performance" at bounding box center [469, 477] width 319 height 13
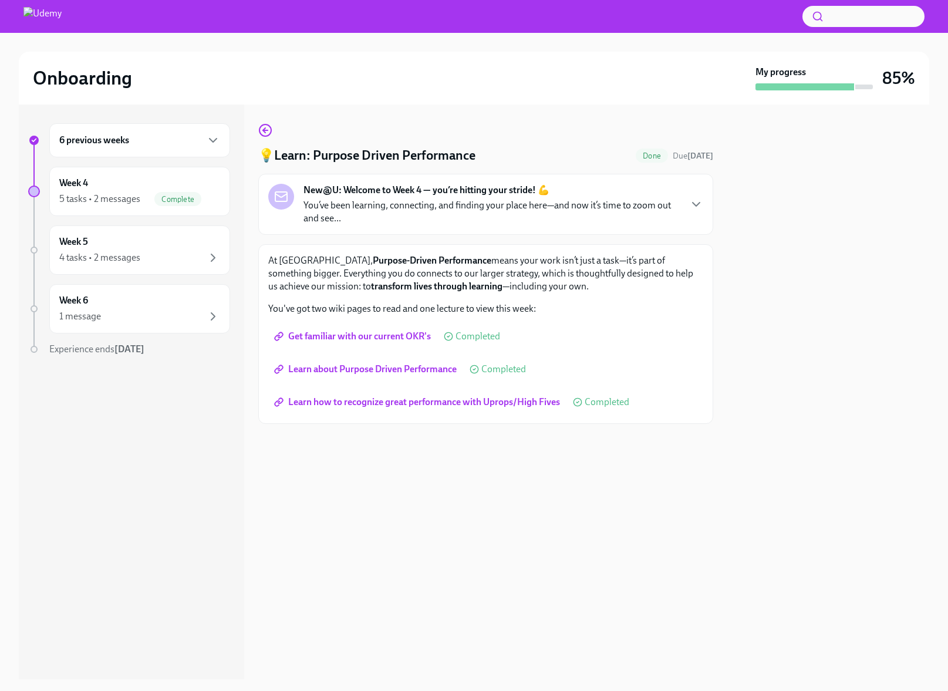
click at [396, 400] on span "Learn how to recognize great performance with Uprops/High Fives" at bounding box center [417, 402] width 283 height 12
click at [412, 121] on div "💡Learn: Purpose Driven Performance Done Due [DATE] New@U: Welcome to Week 4 — y…" at bounding box center [485, 391] width 455 height 575
click at [95, 187] on div "Week 4 5 tasks • 2 messages Complete" at bounding box center [139, 191] width 161 height 29
